Goal: Task Accomplishment & Management: Manage account settings

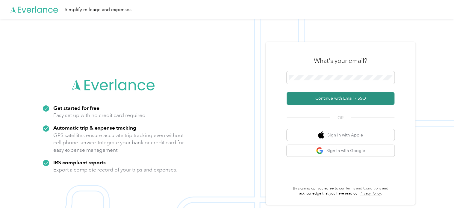
click at [333, 98] on button "Continue with Email / SSO" at bounding box center [340, 98] width 108 height 13
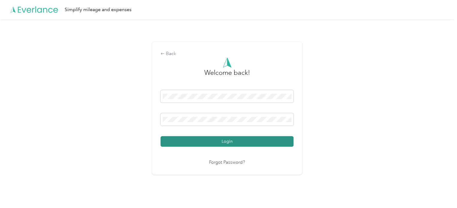
click at [232, 140] on button "Login" at bounding box center [226, 141] width 133 height 10
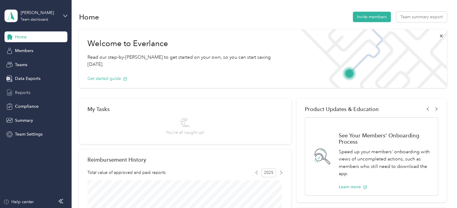
click at [25, 92] on span "Reports" at bounding box center [22, 92] width 15 height 6
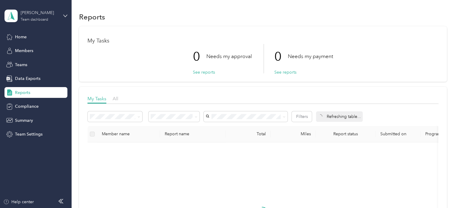
click at [39, 20] on div "Team dashboard" at bounding box center [35, 20] width 28 height 4
click at [37, 64] on div "Personal dashboard" at bounding box center [101, 61] width 185 height 10
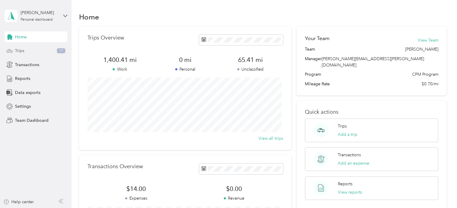
click at [25, 51] on div "Trips 17" at bounding box center [35, 50] width 63 height 11
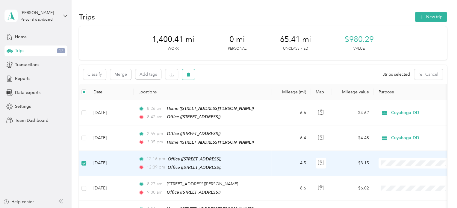
click at [187, 75] on icon "button" at bounding box center [188, 75] width 4 height 4
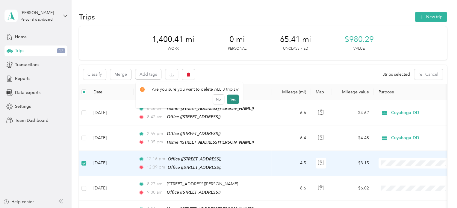
click at [228, 100] on button "Yes" at bounding box center [233, 100] width 12 height 10
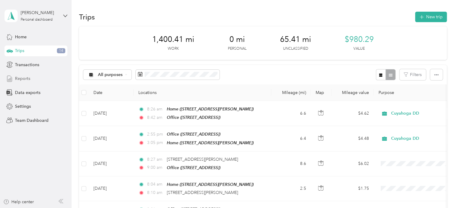
click at [22, 76] on span "Reports" at bounding box center [22, 78] width 15 height 6
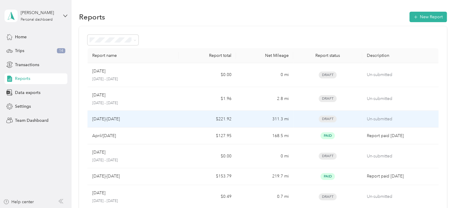
click at [149, 117] on div "[DATE]-[DATE]" at bounding box center [133, 119] width 82 height 7
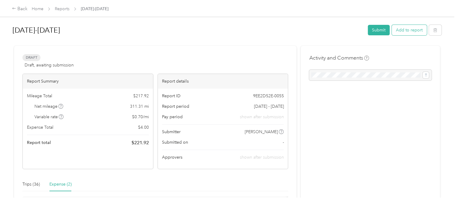
click at [419, 30] on button "Add to report" at bounding box center [408, 30] width 35 height 10
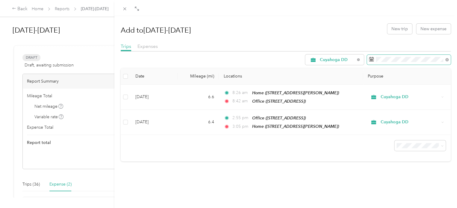
click at [370, 59] on rect at bounding box center [370, 59] width 1 height 1
click at [446, 60] on icon at bounding box center [447, 60] width 2 height 2
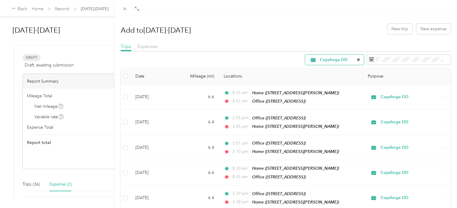
click at [357, 60] on icon at bounding box center [357, 59] width 1 height 1
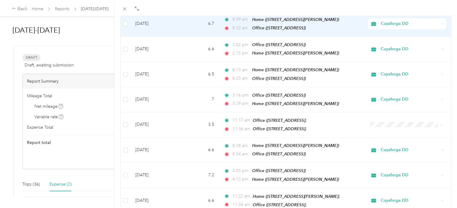
scroll to position [438, 0]
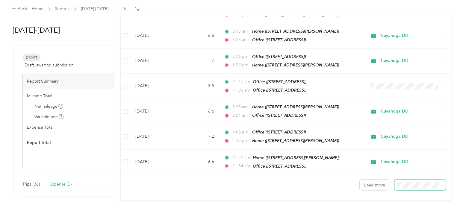
click at [440, 182] on span at bounding box center [441, 184] width 3 height 5
click at [362, 180] on button "Load more" at bounding box center [373, 185] width 29 height 10
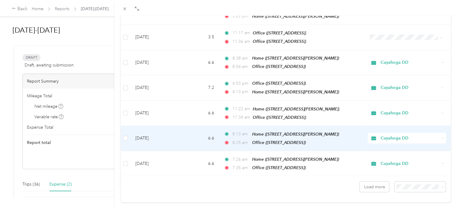
scroll to position [487, 0]
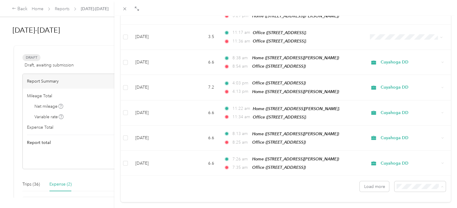
click at [416, 159] on span "100 per load" at bounding box center [405, 161] width 25 height 5
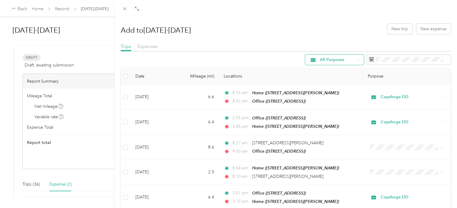
click at [63, 8] on div "Add to [DATE]-[DATE] New trip New expense Trips Expenses All Purposes Date Mile…" at bounding box center [228, 104] width 457 height 208
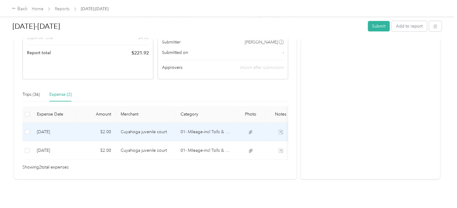
scroll to position [60, 0]
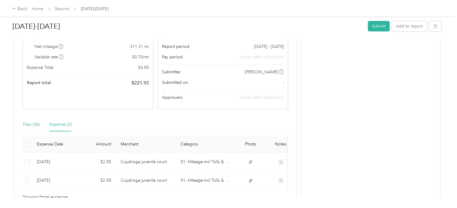
click at [29, 121] on div "Trips (36)" at bounding box center [30, 124] width 17 height 7
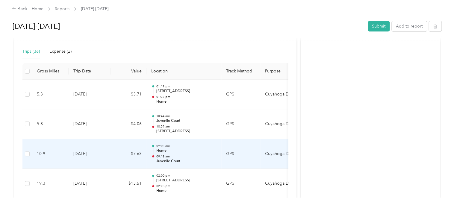
scroll to position [120, 0]
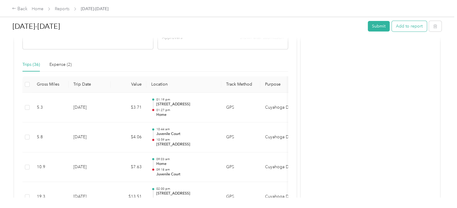
click at [412, 26] on button "Add to report" at bounding box center [408, 26] width 35 height 10
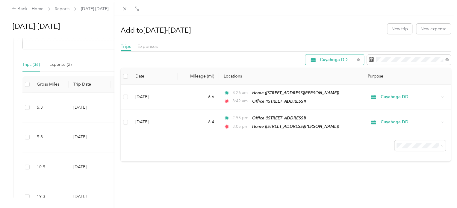
click at [357, 59] on icon at bounding box center [358, 59] width 2 height 2
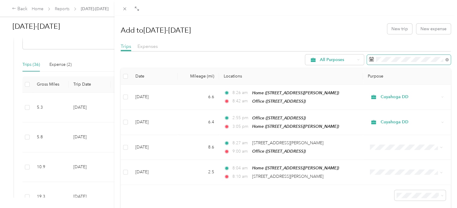
click at [369, 60] on icon at bounding box center [371, 59] width 5 height 5
click at [445, 61] on icon at bounding box center [446, 59] width 3 height 3
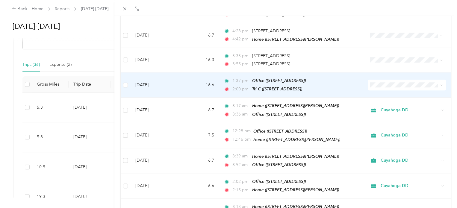
scroll to position [269, 0]
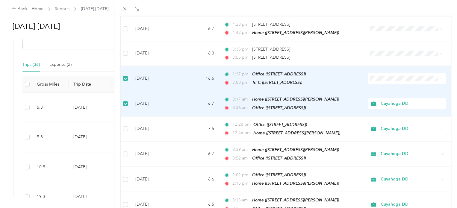
click at [440, 77] on icon at bounding box center [441, 78] width 3 height 3
click at [415, 83] on span "Cuyahoga DD" at bounding box center [408, 84] width 58 height 6
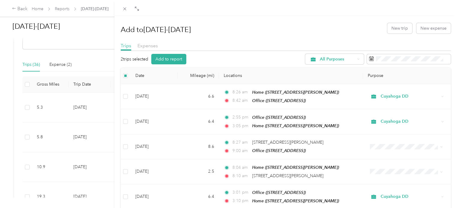
scroll to position [0, 0]
click at [178, 59] on button "Add to report" at bounding box center [168, 59] width 35 height 10
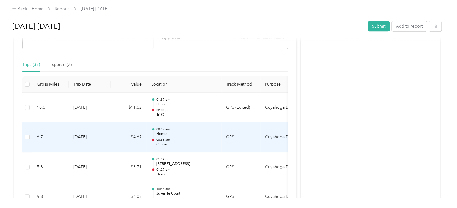
scroll to position [60, 0]
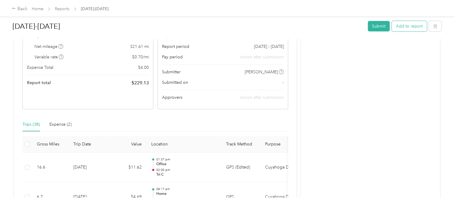
click at [405, 28] on button "Add to report" at bounding box center [408, 26] width 35 height 10
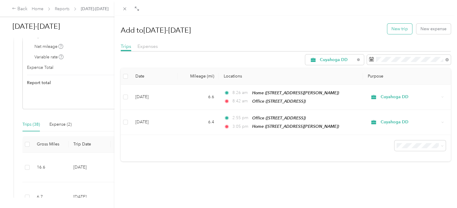
click at [400, 26] on button "New trip" at bounding box center [399, 29] width 25 height 10
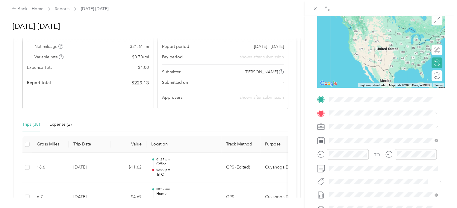
click at [355, 128] on span "[STREET_ADDRESS]" at bounding box center [359, 129] width 38 height 5
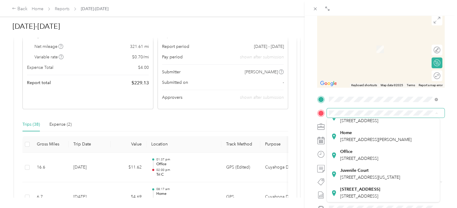
scroll to position [150, 0]
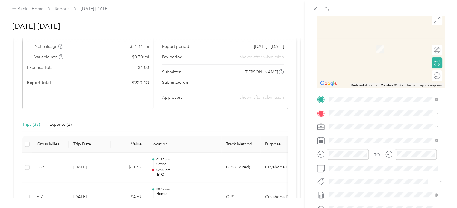
click at [356, 142] on span "[STREET_ADDRESS][PERSON_NAME]" at bounding box center [375, 139] width 71 height 5
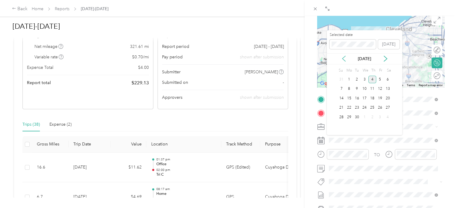
click at [345, 59] on icon at bounding box center [343, 59] width 6 height 6
click at [356, 115] on div "26" at bounding box center [357, 116] width 8 height 7
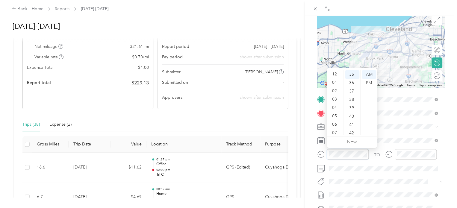
scroll to position [0, 0]
click at [334, 98] on div "03" at bounding box center [335, 99] width 14 height 8
click at [350, 94] on div "30" at bounding box center [352, 92] width 14 height 8
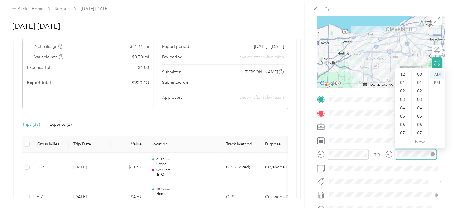
scroll to position [36, 0]
click at [401, 73] on div "04" at bounding box center [403, 72] width 14 height 8
click at [419, 92] on div "02" at bounding box center [420, 91] width 14 height 8
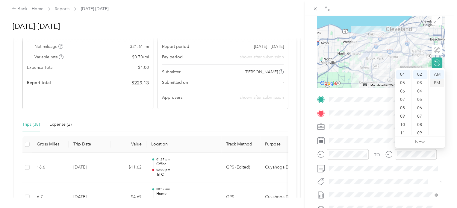
click at [434, 83] on div "PM" at bounding box center [436, 83] width 14 height 8
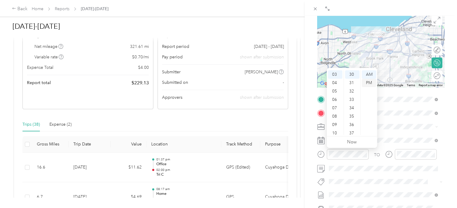
click at [370, 82] on div "PM" at bounding box center [368, 83] width 14 height 8
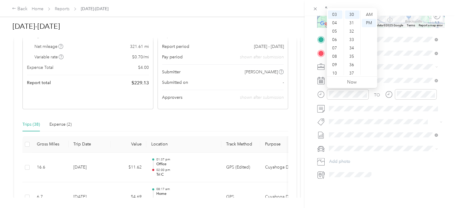
scroll to position [60, 0]
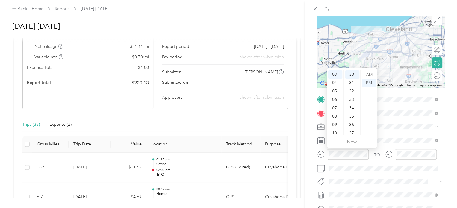
click at [398, 51] on div at bounding box center [380, 50] width 127 height 75
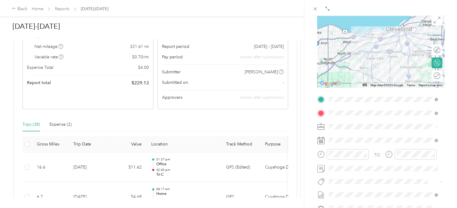
scroll to position [0, 0]
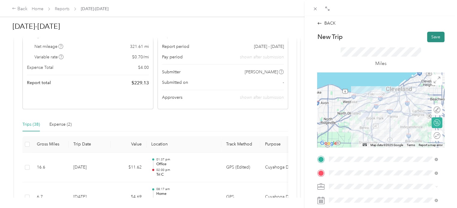
click at [431, 39] on button "Save" at bounding box center [435, 37] width 17 height 10
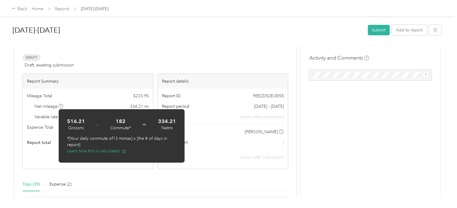
click at [61, 106] on icon at bounding box center [60, 106] width 3 height 3
click at [90, 81] on div "Report Summary" at bounding box center [88, 81] width 130 height 15
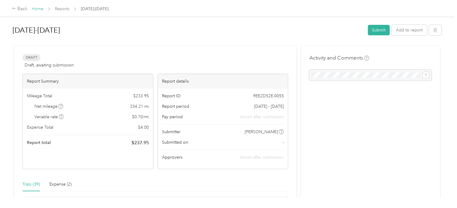
click at [39, 7] on link "Home" at bounding box center [38, 8] width 12 height 5
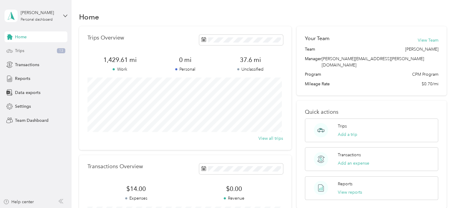
click at [40, 51] on div "Trips 13" at bounding box center [35, 50] width 63 height 11
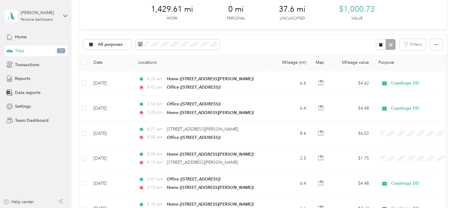
scroll to position [30, 0]
click at [27, 78] on span "Reports" at bounding box center [22, 78] width 15 height 6
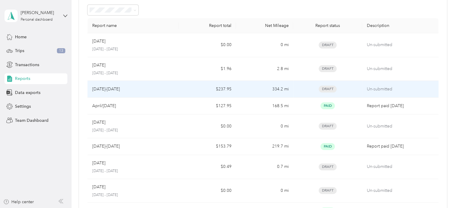
click at [171, 89] on div "[DATE]-[DATE]" at bounding box center [133, 89] width 82 height 7
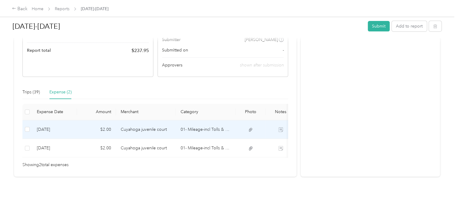
scroll to position [101, 0]
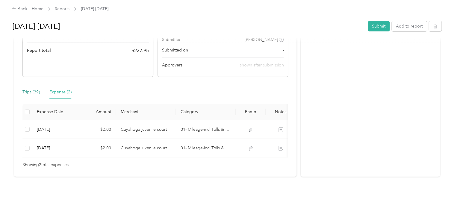
click at [32, 89] on div "Trips (39)" at bounding box center [30, 92] width 17 height 7
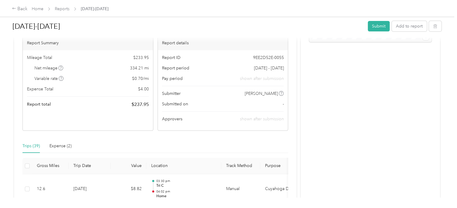
scroll to position [0, 0]
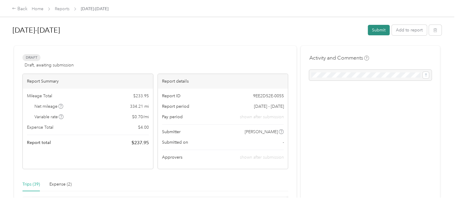
click at [379, 31] on button "Submit" at bounding box center [378, 30] width 22 height 10
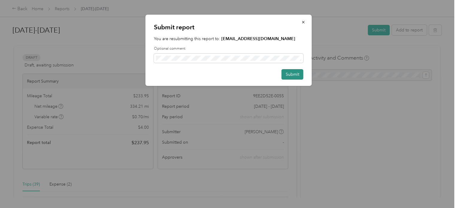
click at [294, 77] on button "Submit" at bounding box center [292, 74] width 22 height 10
